Goal: Transaction & Acquisition: Download file/media

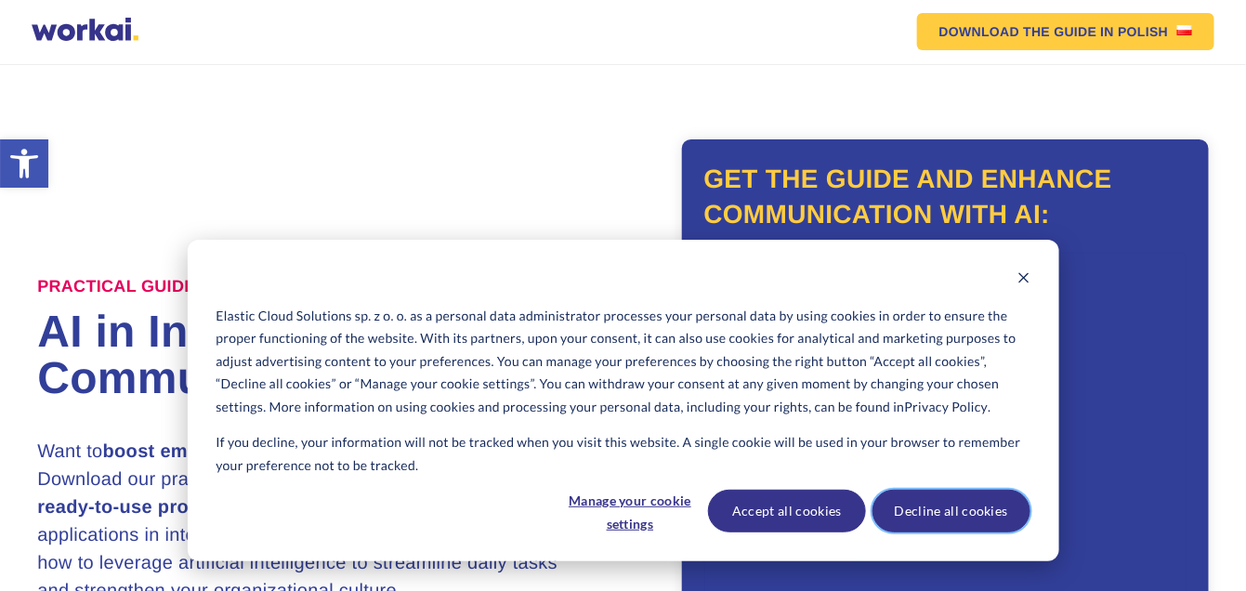
click at [959, 511] on button "Decline all cookies" at bounding box center [951, 510] width 158 height 43
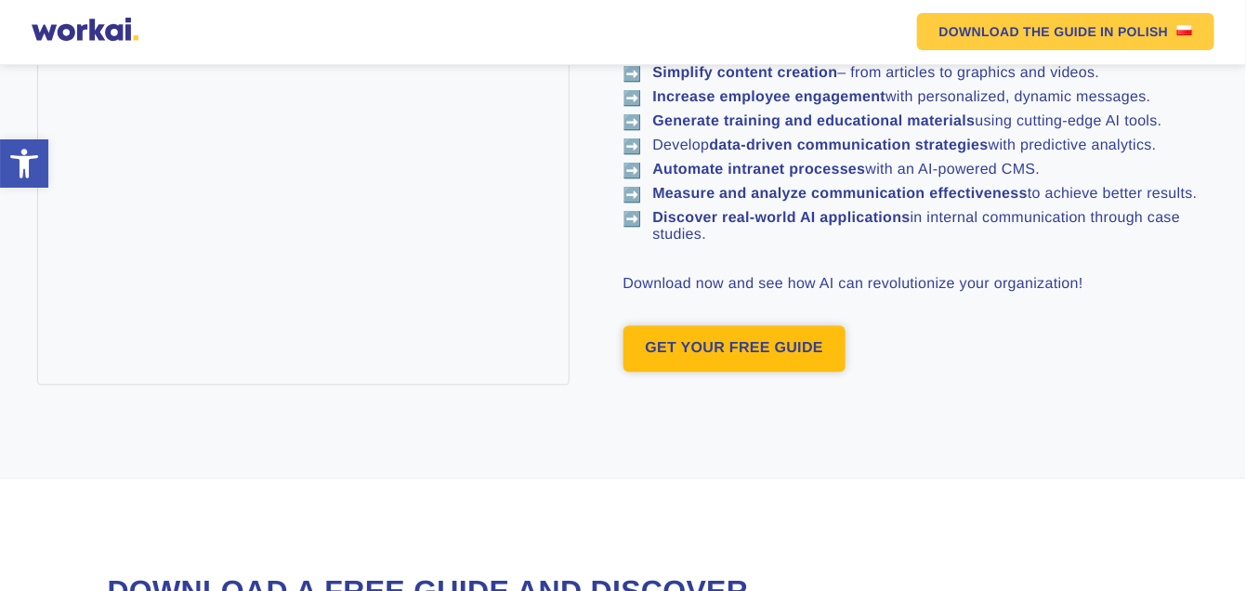
scroll to position [1041, 0]
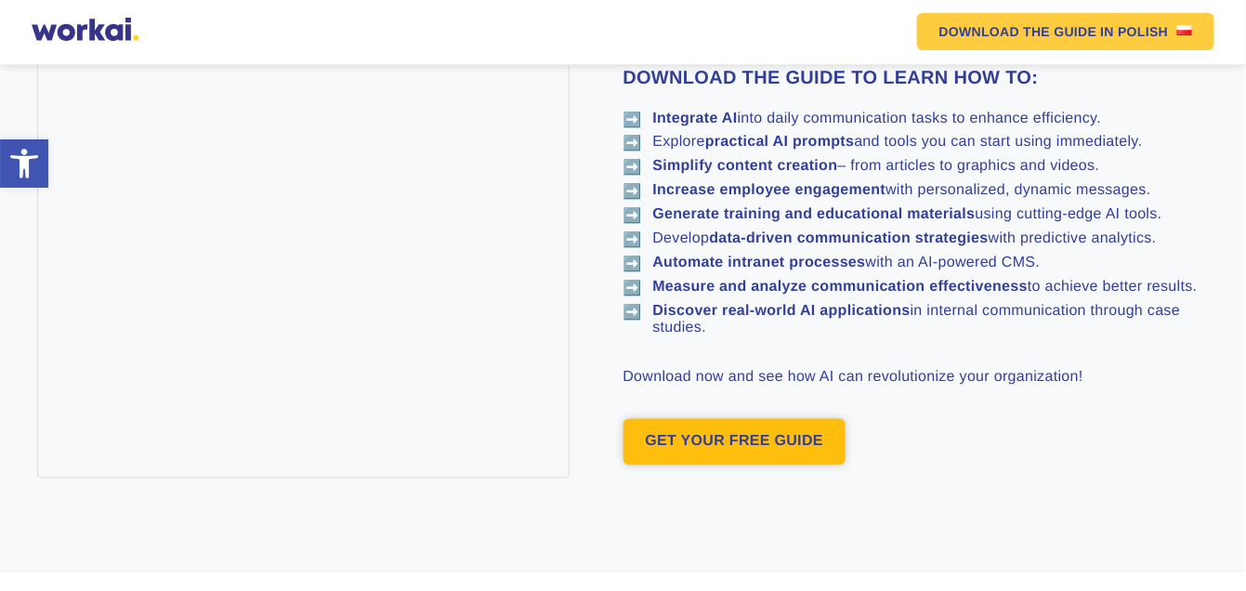
click at [738, 450] on link "GET YOUR FREE GUIDE" at bounding box center [734, 442] width 223 height 46
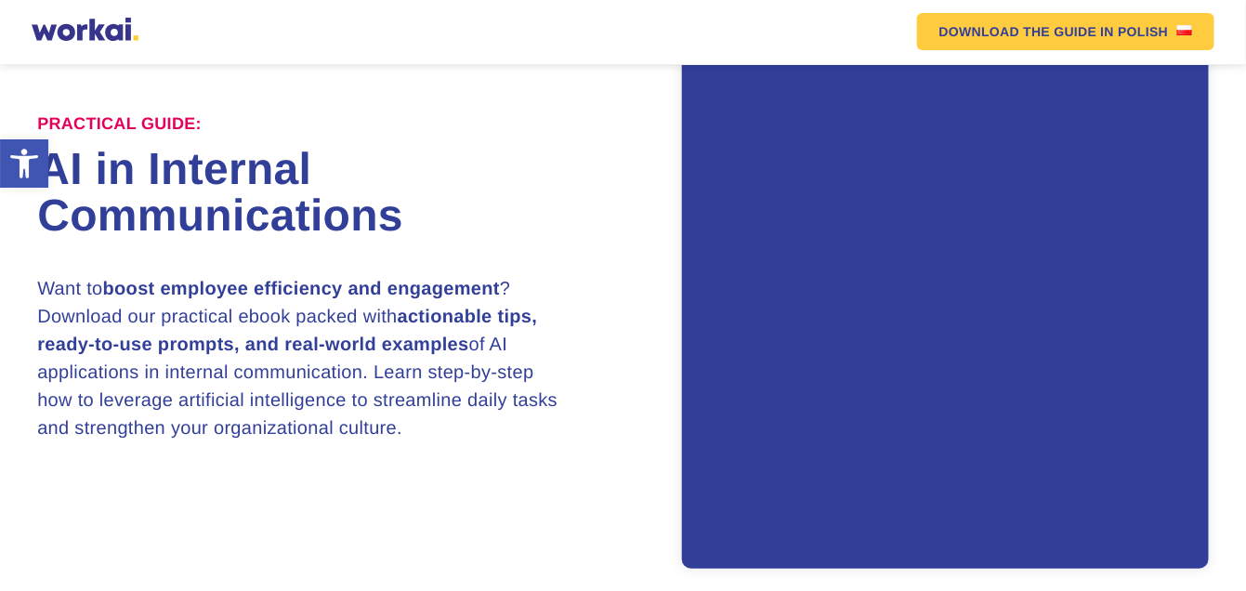
scroll to position [161, 0]
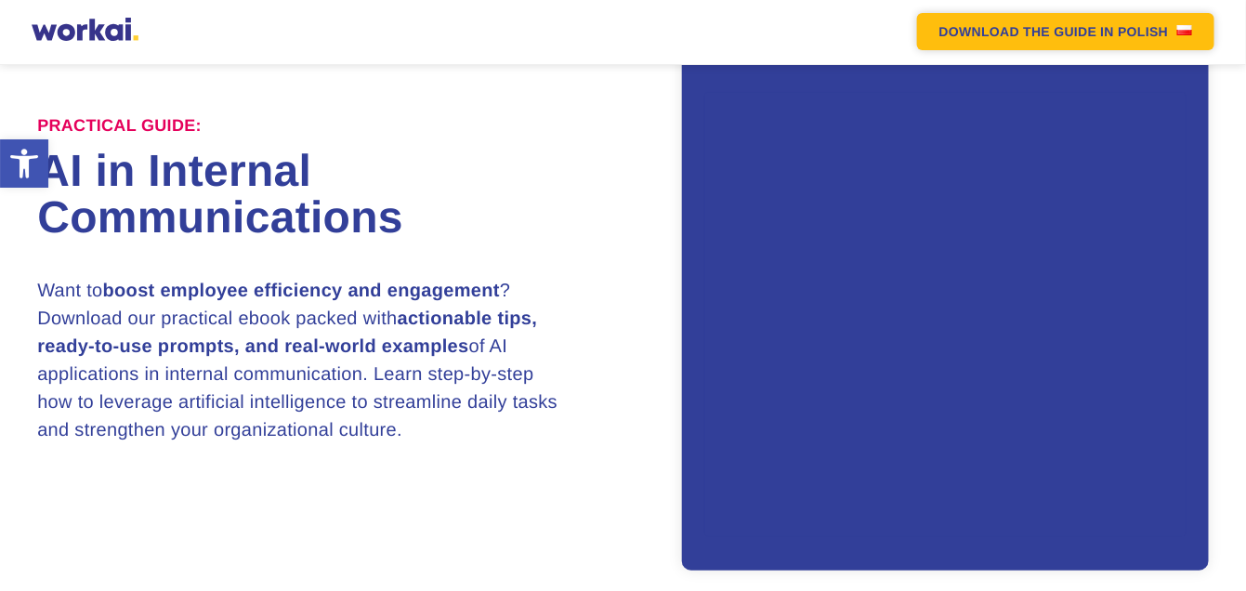
click at [1158, 35] on link "DOWNLOAD THE GUIDE IN POLISH" at bounding box center [1066, 31] width 298 height 37
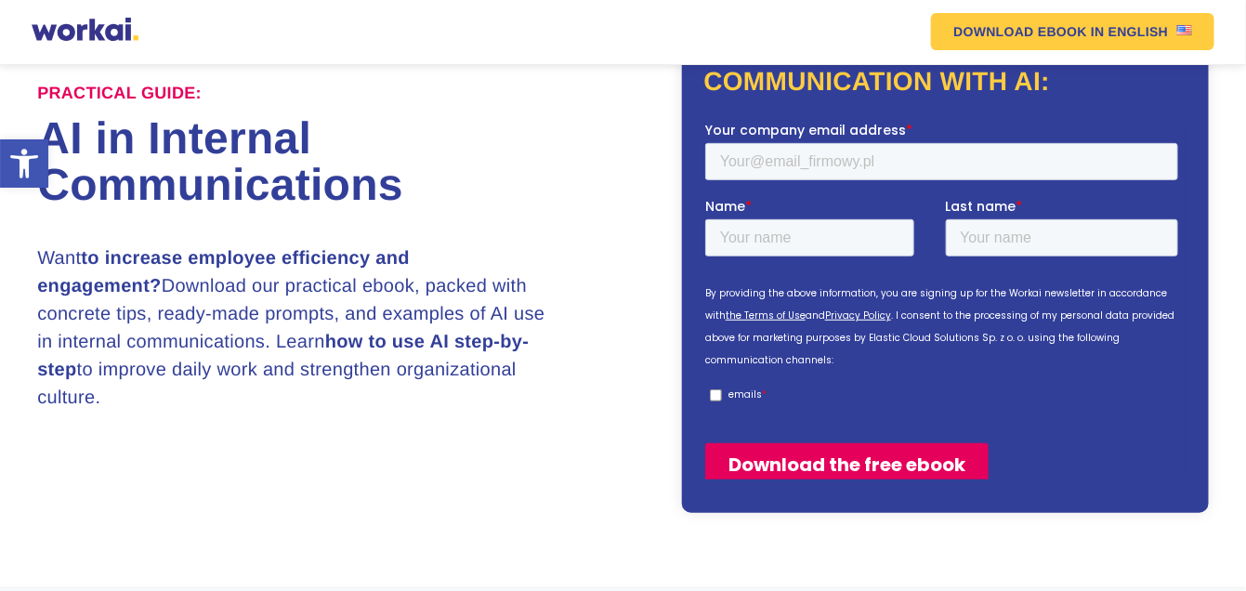
scroll to position [93, 0]
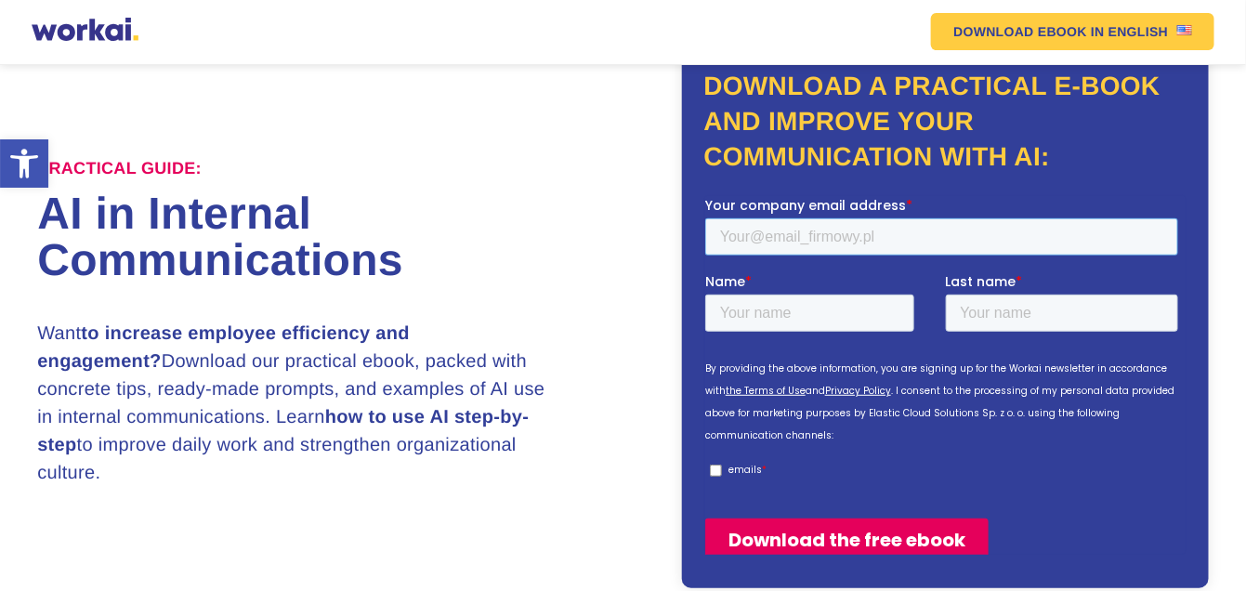
click at [802, 235] on input "Your company email address *" at bounding box center [940, 235] width 473 height 37
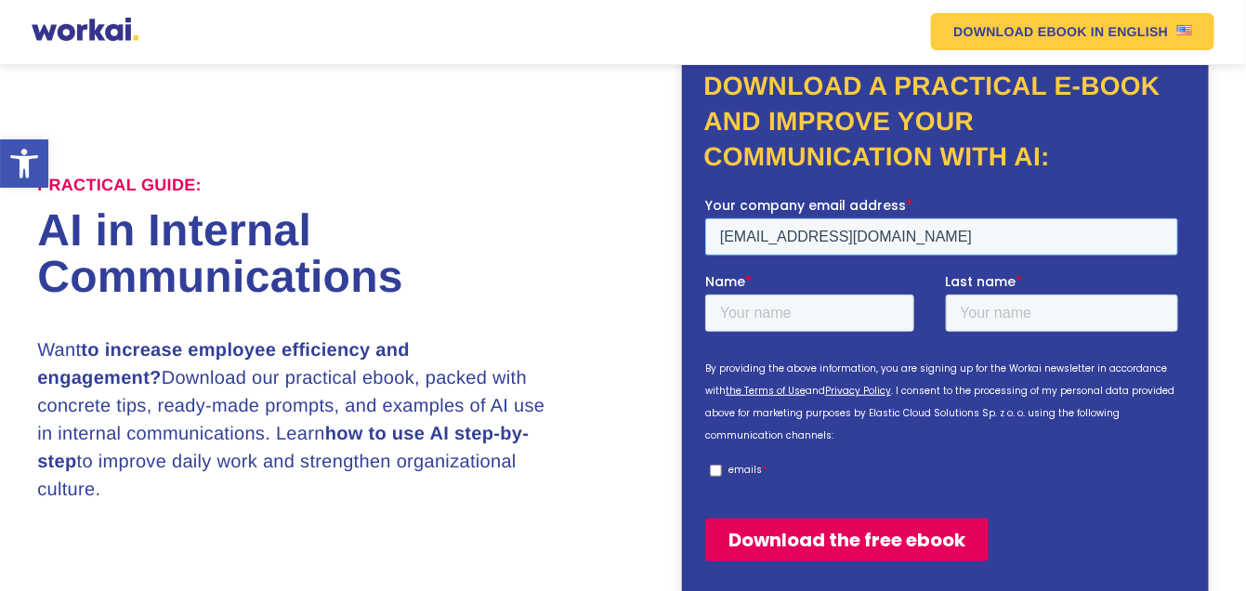
click at [784, 236] on input "putmoneyinto@gmail.com" at bounding box center [940, 235] width 473 height 37
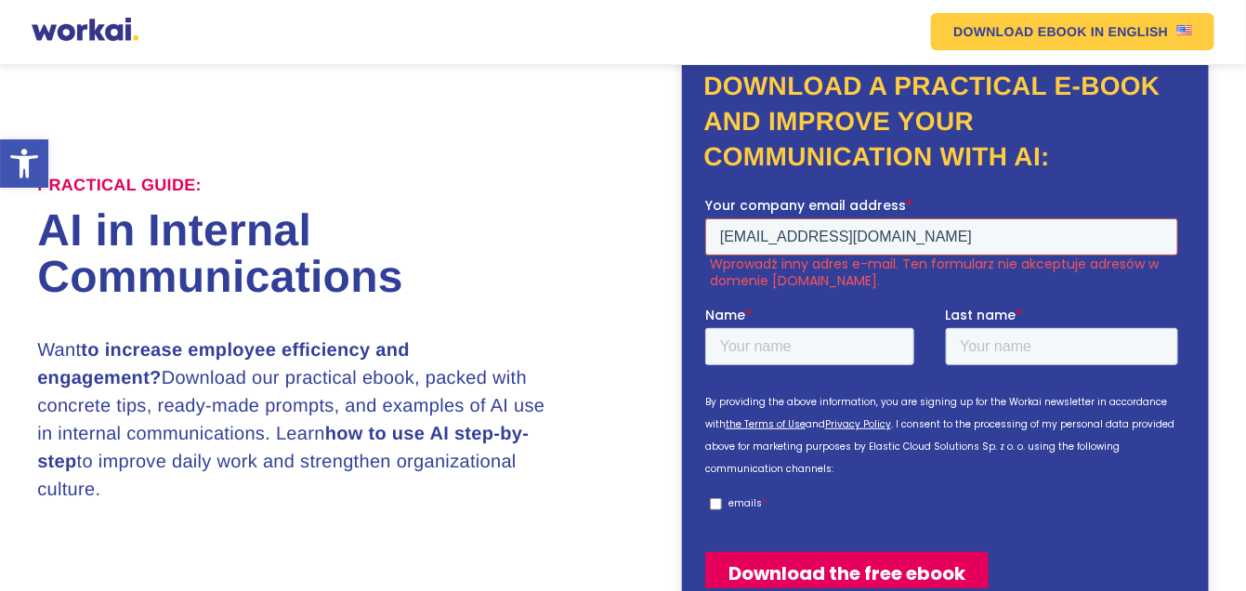
type input "putmoney1@gmail.com"
click at [770, 343] on input "Name *" at bounding box center [808, 345] width 209 height 37
type input "Mohan"
click at [1037, 354] on input "Last name *" at bounding box center [1061, 345] width 233 height 37
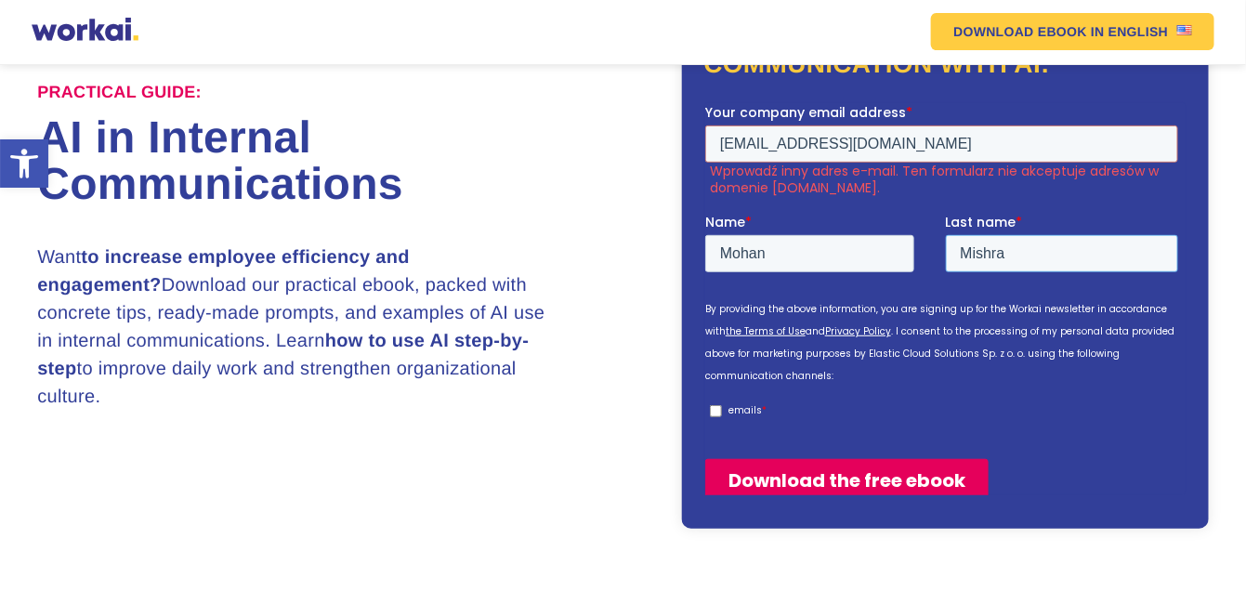
type input "Mishra"
click at [857, 462] on input "Download the free ebook" at bounding box center [845, 479] width 283 height 43
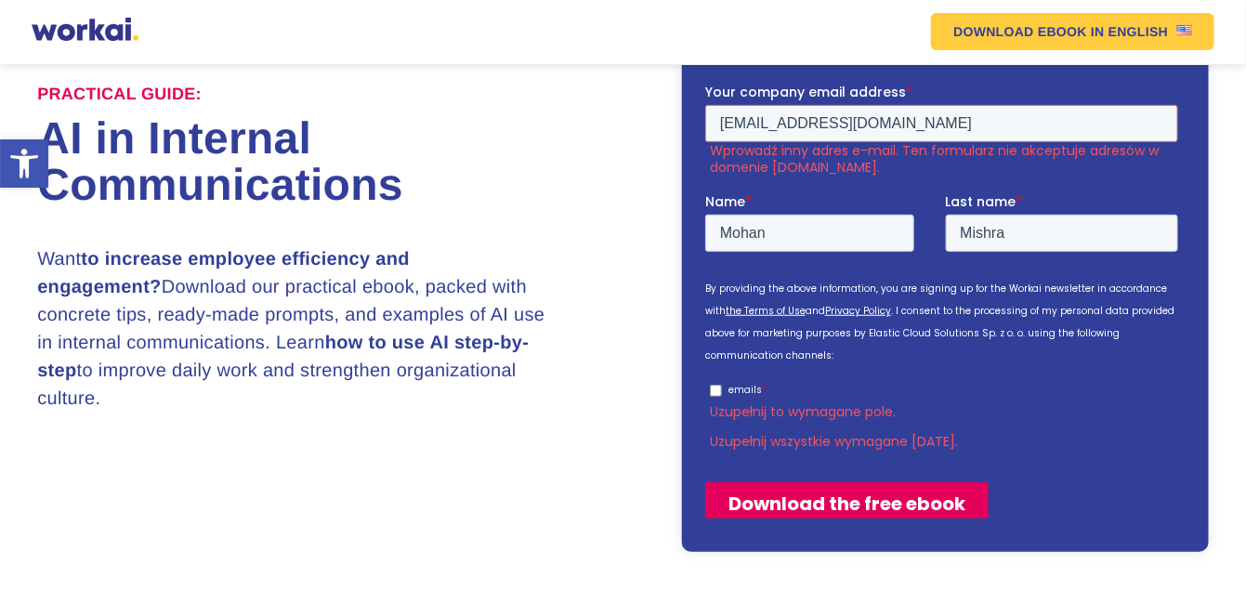
scroll to position [113, 0]
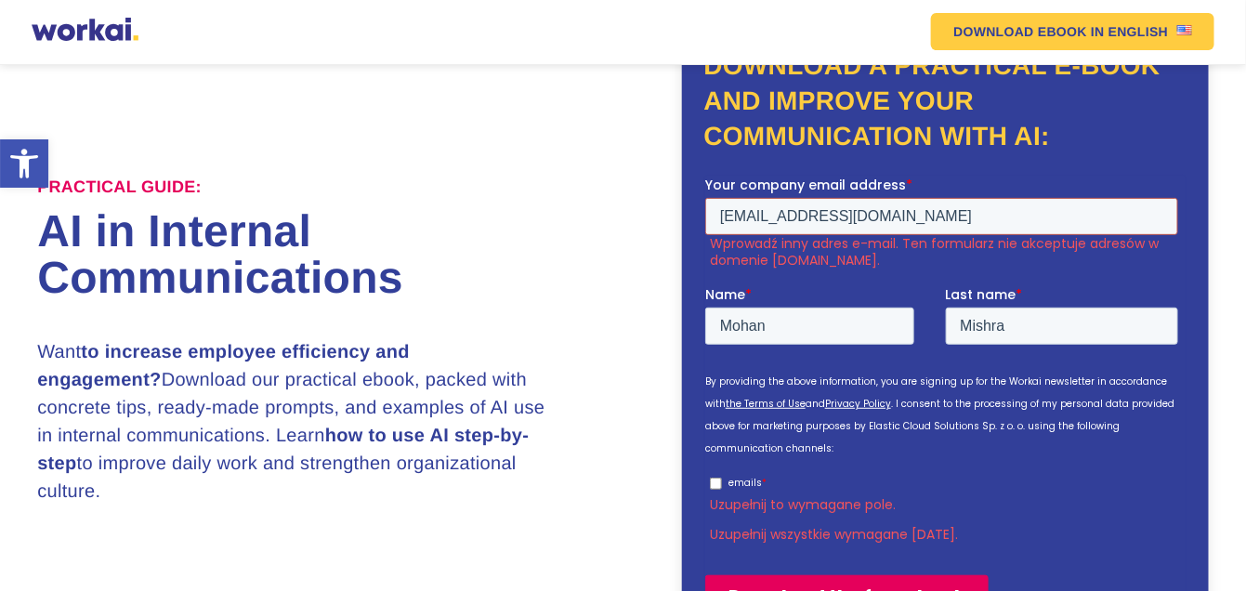
click at [784, 216] on input "putmoney1@gmail.com" at bounding box center [940, 215] width 473 height 37
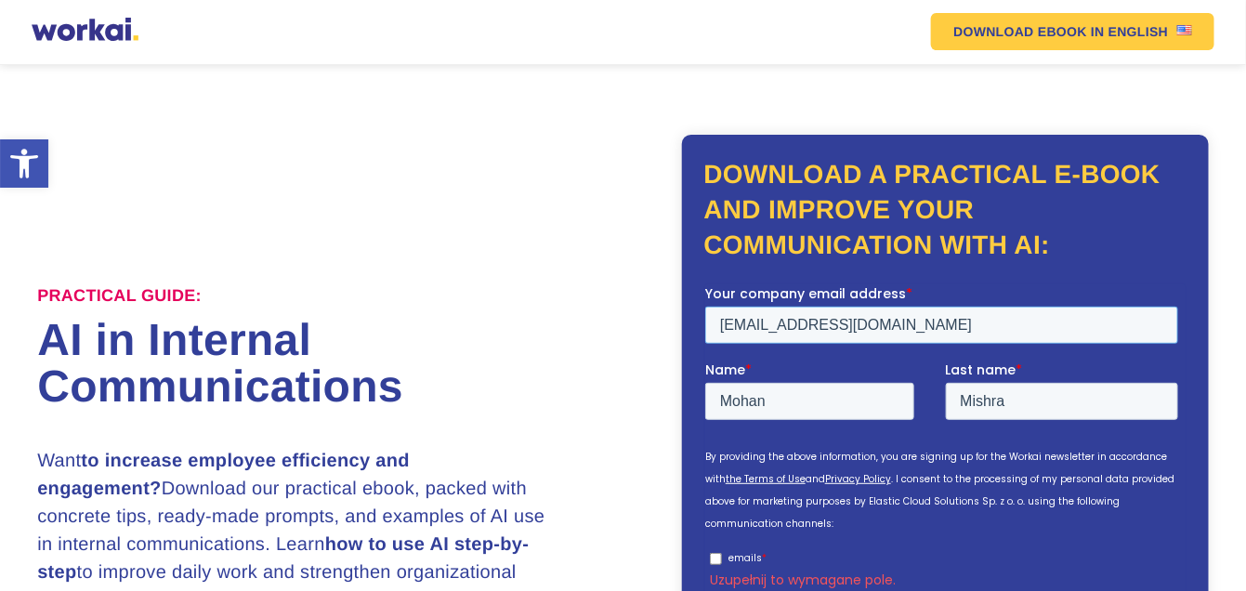
scroll to position [20, 0]
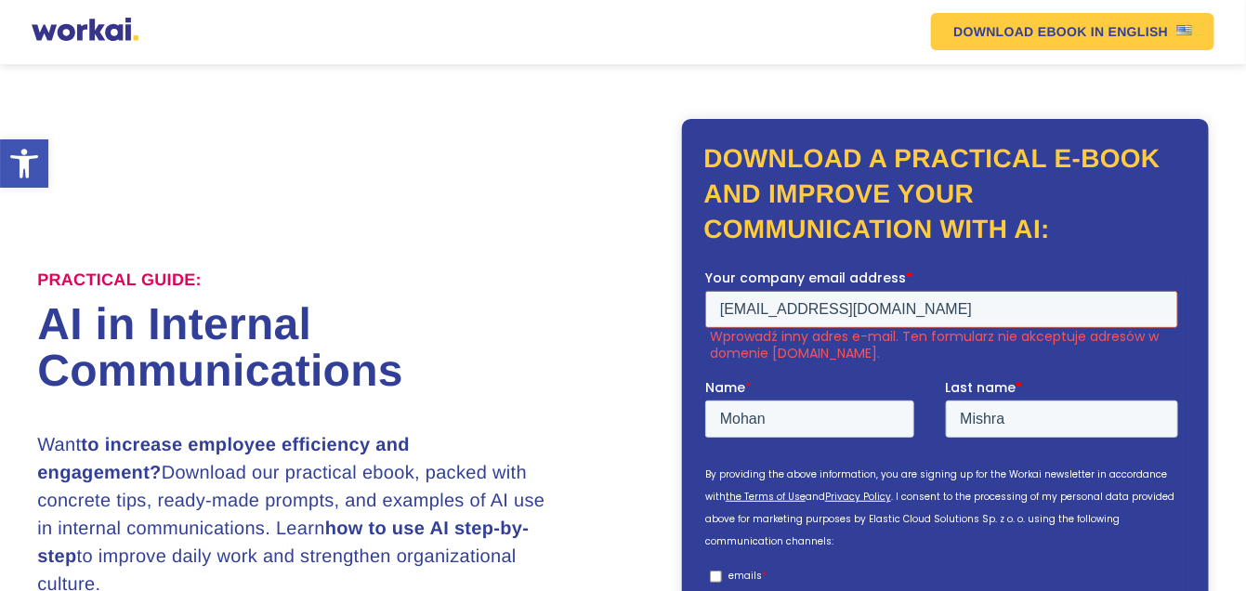
drag, startPoint x: 786, startPoint y: 307, endPoint x: 804, endPoint y: 311, distance: 18.9
click at [804, 311] on input "putmoneyint1@gmail.com" at bounding box center [940, 308] width 473 height 37
drag, startPoint x: 804, startPoint y: 305, endPoint x: 838, endPoint y: 307, distance: 33.6
click at [838, 307] on input "putmoneyi@gmail.com" at bounding box center [940, 308] width 473 height 37
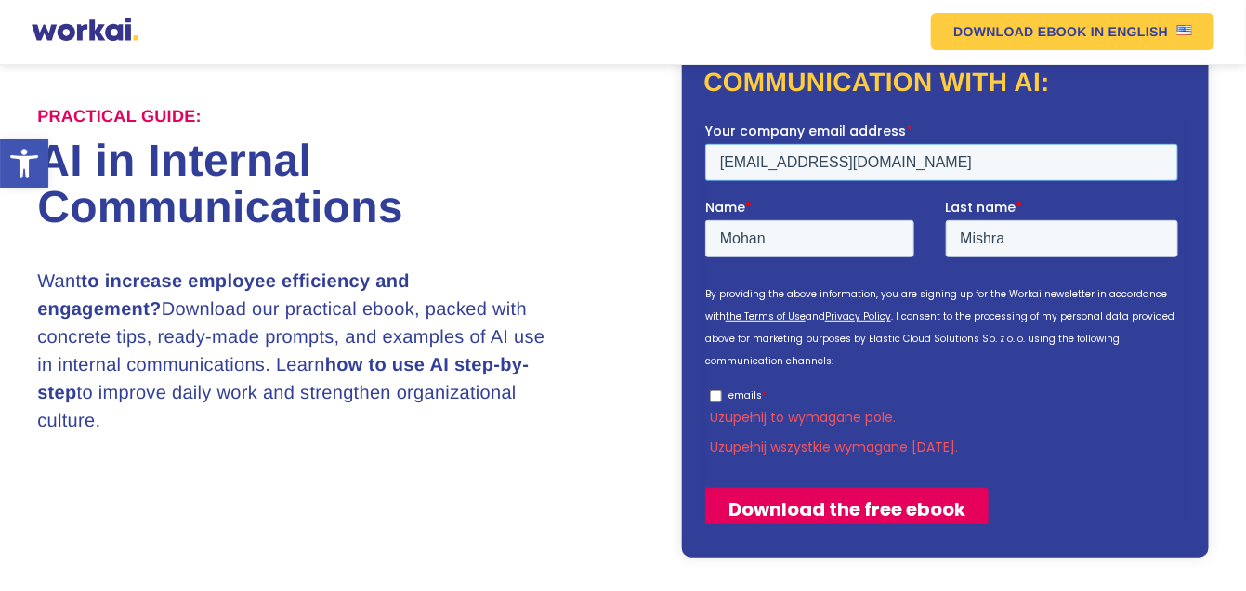
scroll to position [190, 0]
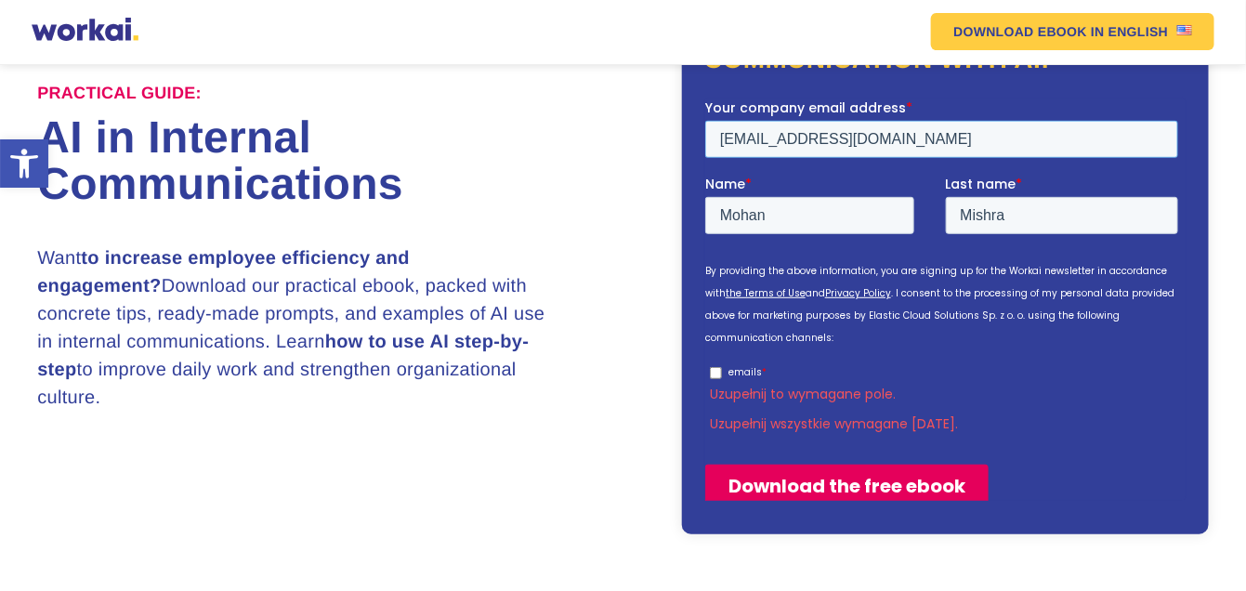
type input "putmoneyi@jitm.com"
click at [881, 463] on input "Download the free ebook" at bounding box center [845, 484] width 283 height 43
click at [834, 463] on input "Download the free ebook" at bounding box center [845, 484] width 283 height 43
click at [843, 385] on label "Uzupełnij to wymagane pole." at bounding box center [947, 393] width 476 height 17
click at [713, 366] on input "emails *" at bounding box center [715, 372] width 12 height 12
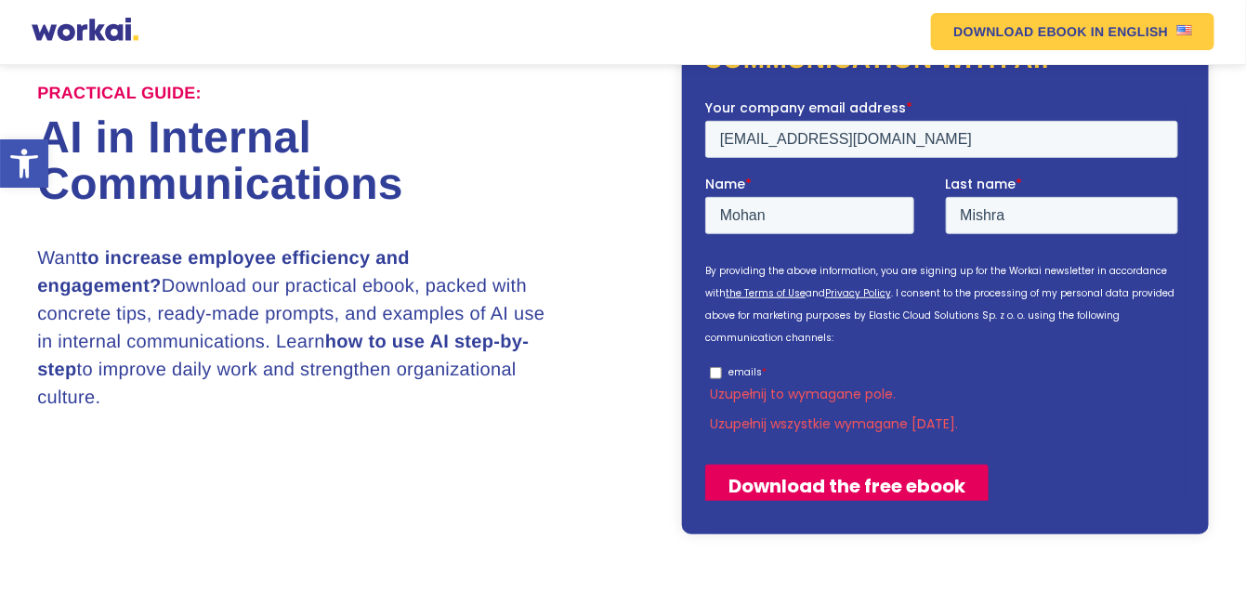
checkbox input "true"
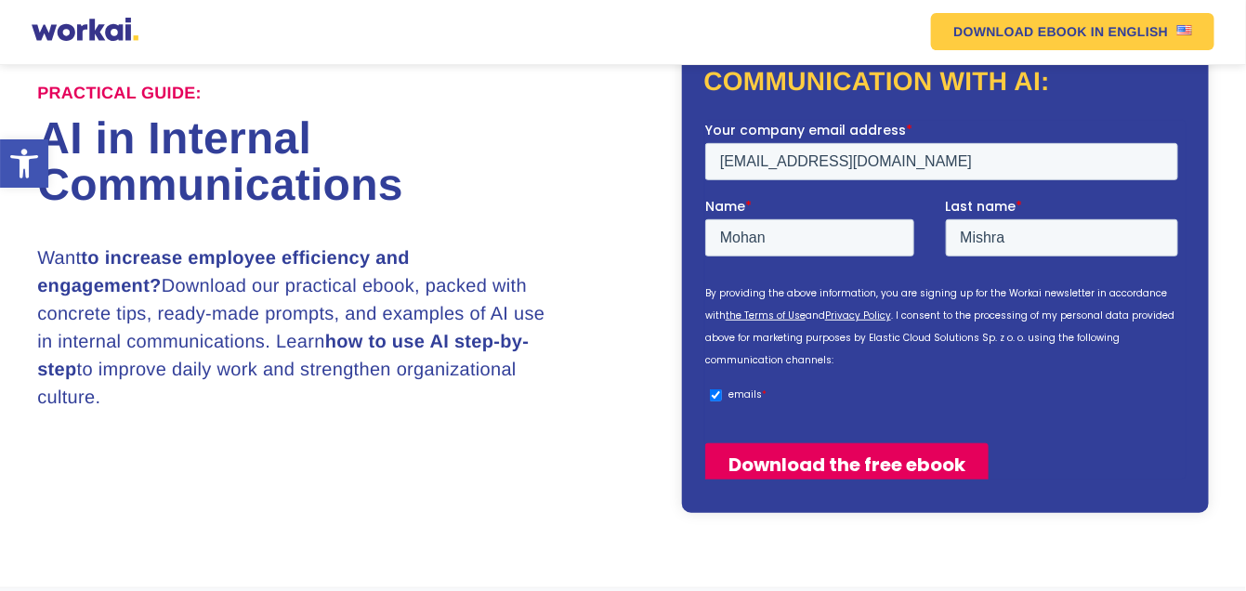
click at [832, 442] on input "Download the free ebook" at bounding box center [845, 463] width 283 height 43
type input "Pobierz bezpłatny ebook"
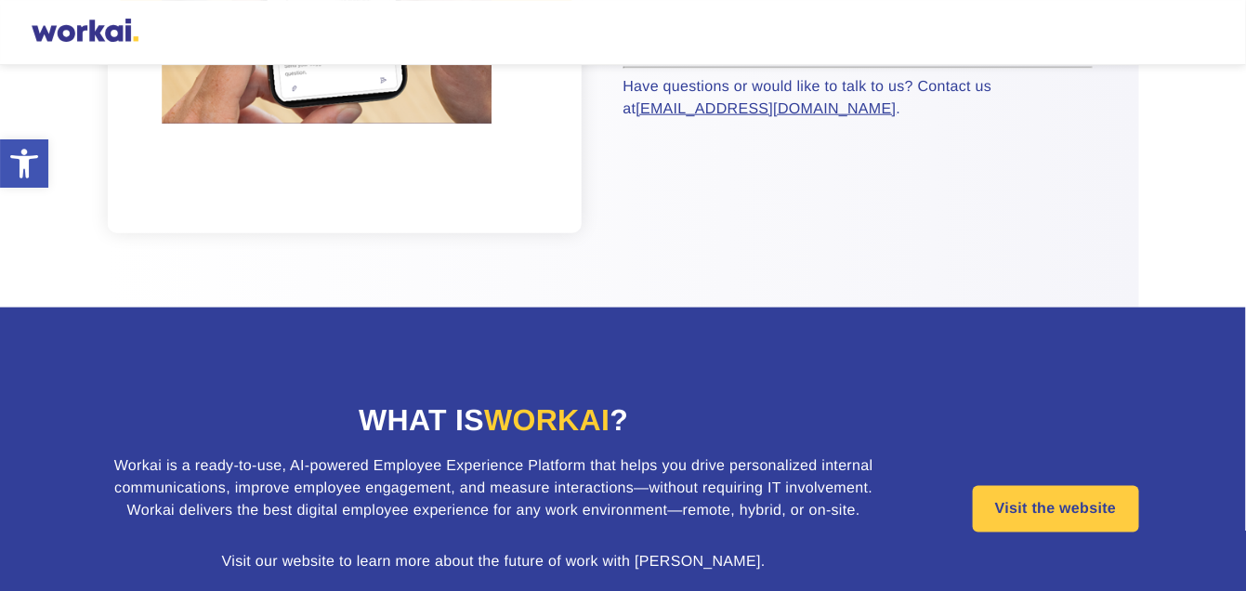
scroll to position [93, 0]
